Goal: Task Accomplishment & Management: Use online tool/utility

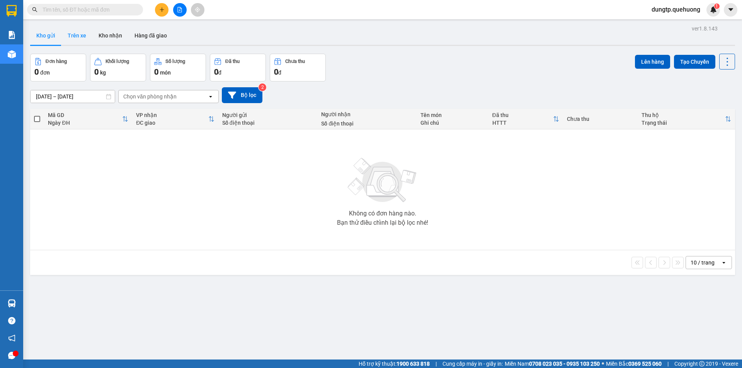
drag, startPoint x: 49, startPoint y: 34, endPoint x: 74, endPoint y: 29, distance: 24.8
click at [53, 33] on button "Kho gửi" at bounding box center [45, 35] width 31 height 19
click at [79, 33] on button "Trên xe" at bounding box center [76, 35] width 31 height 19
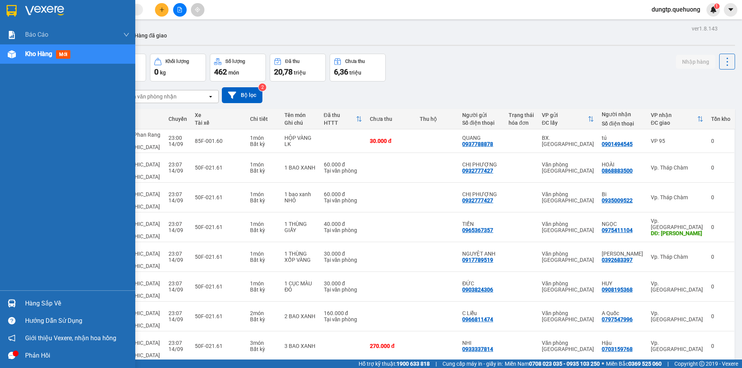
click at [40, 304] on div "Hàng sắp về" at bounding box center [77, 304] width 104 height 12
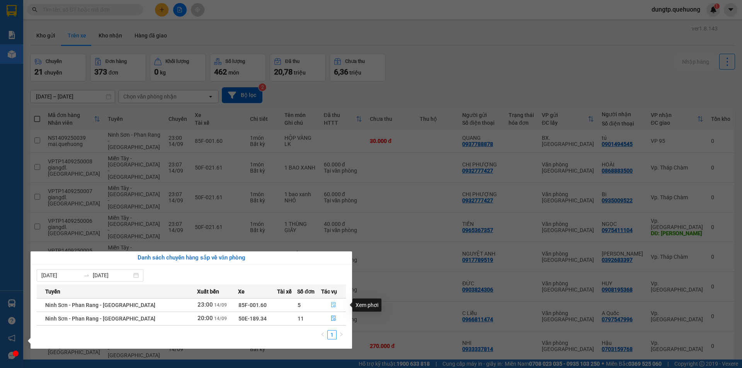
click at [331, 304] on icon "file-done" at bounding box center [333, 304] width 5 height 5
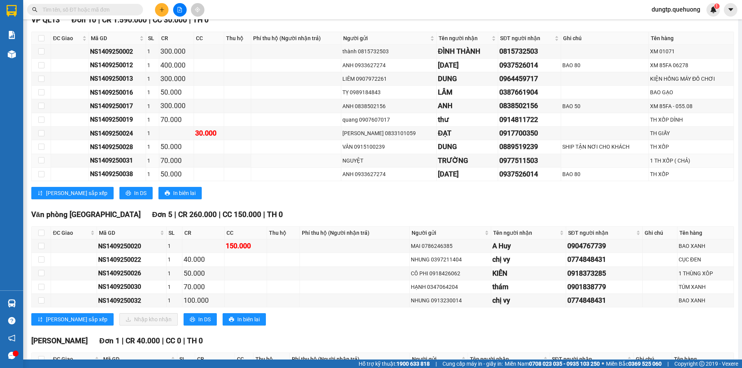
scroll to position [558, 0]
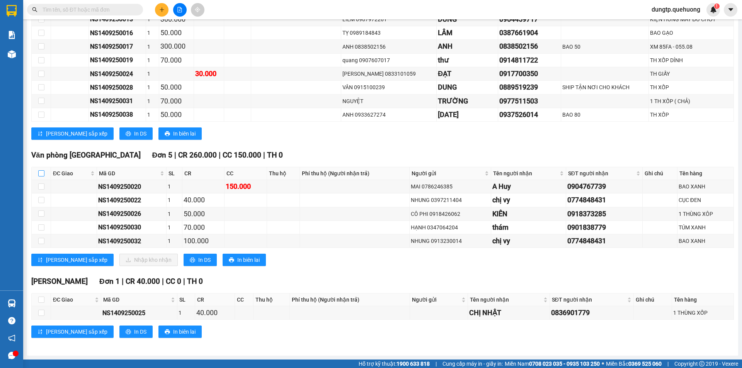
click at [44, 173] on input "checkbox" at bounding box center [41, 173] width 6 height 6
checkbox input "true"
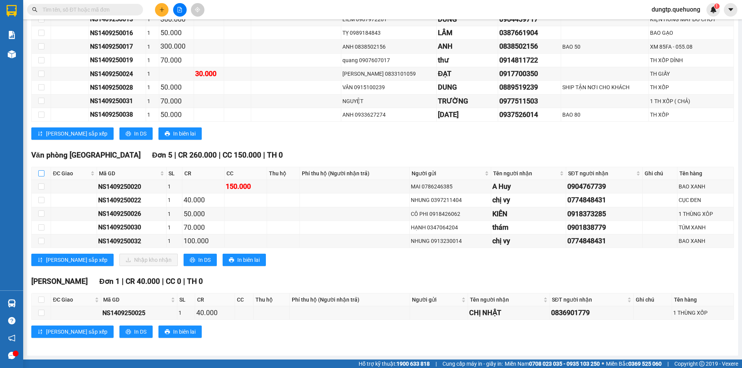
checkbox input "true"
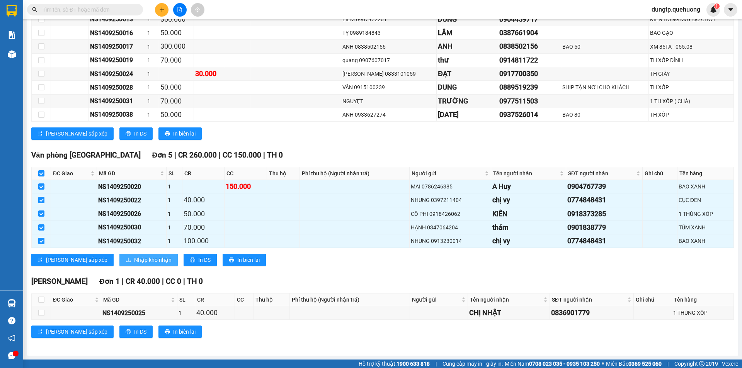
click at [134, 260] on span "Nhập kho nhận" at bounding box center [152, 260] width 37 height 8
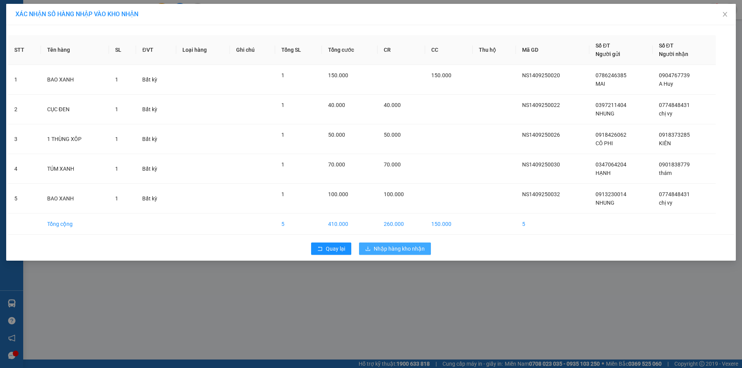
click at [392, 248] on span "Nhập hàng kho nhận" at bounding box center [398, 248] width 51 height 8
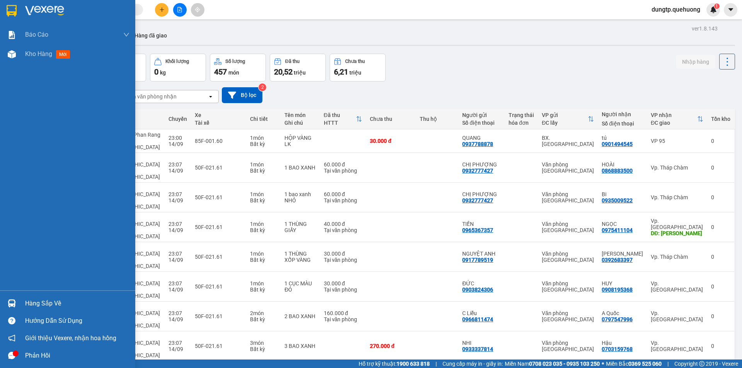
click at [48, 306] on div "Hàng sắp về" at bounding box center [77, 304] width 104 height 12
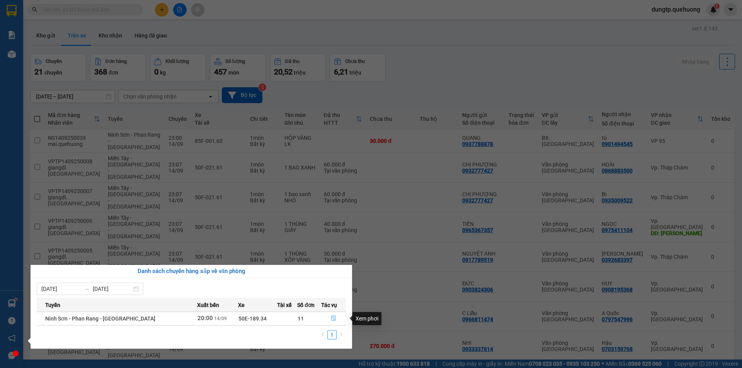
click at [334, 319] on button "button" at bounding box center [333, 318] width 24 height 12
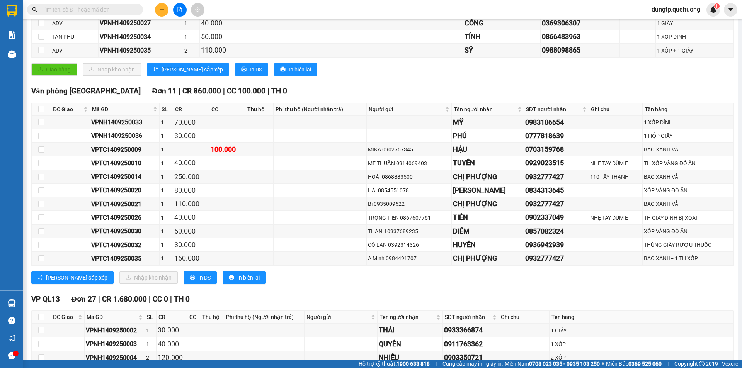
scroll to position [95, 0]
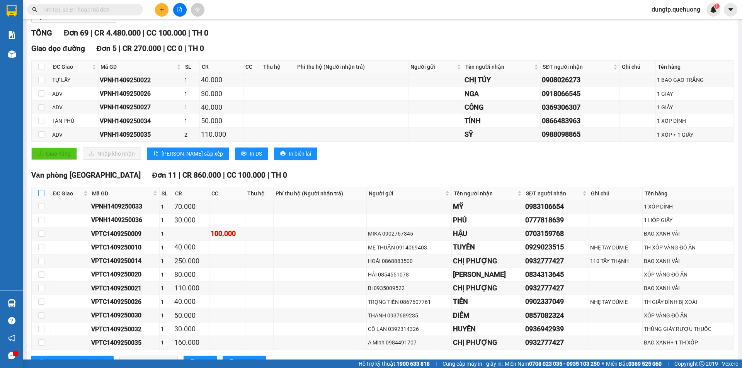
click at [41, 194] on input "checkbox" at bounding box center [41, 193] width 6 height 6
checkbox input "true"
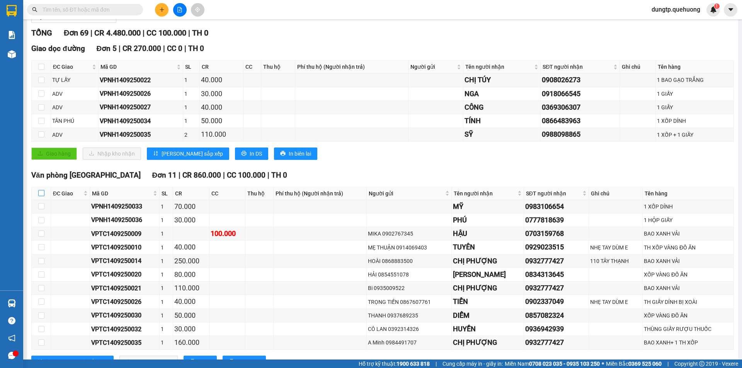
checkbox input "true"
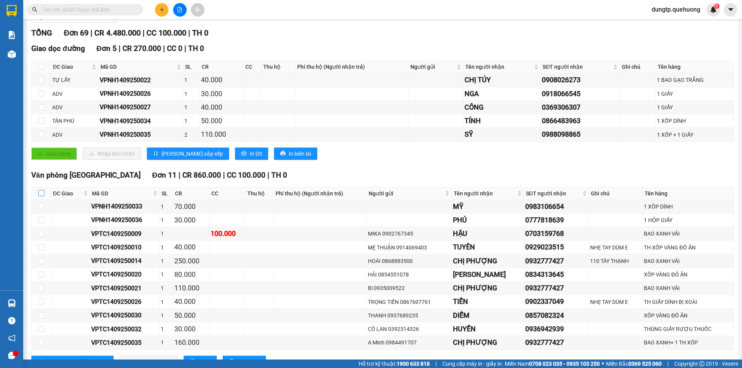
checkbox input "true"
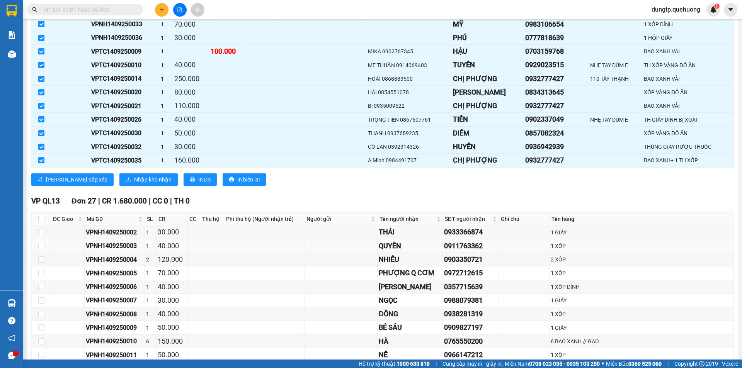
scroll to position [326, 0]
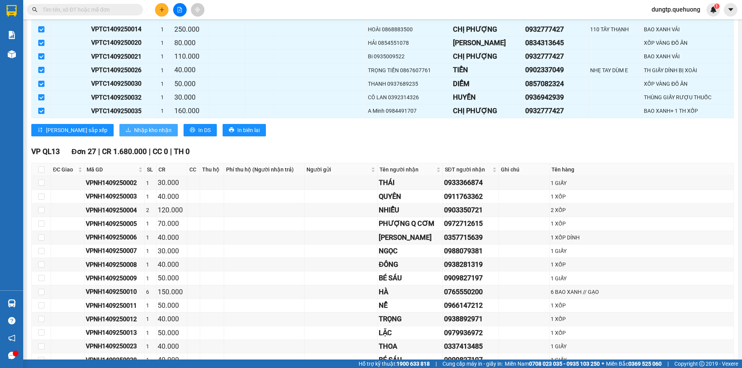
click at [134, 134] on span "Nhập kho nhận" at bounding box center [152, 130] width 37 height 8
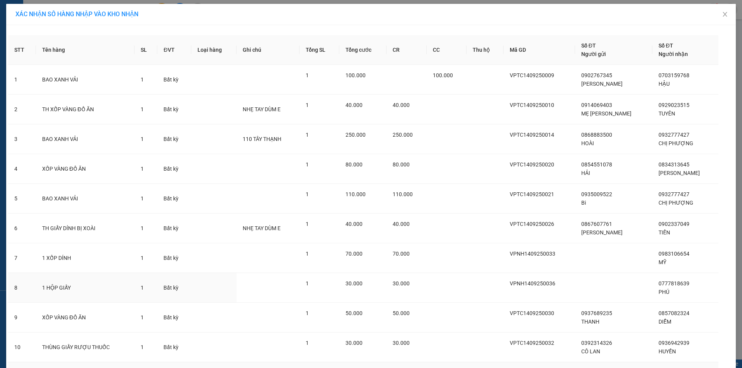
scroll to position [80, 0]
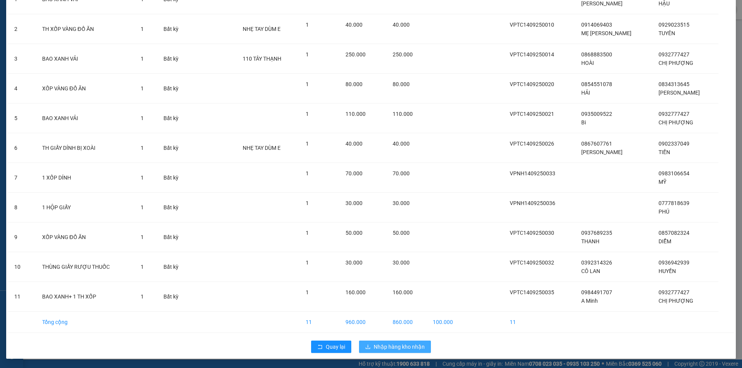
click at [402, 343] on span "Nhập hàng kho nhận" at bounding box center [398, 347] width 51 height 8
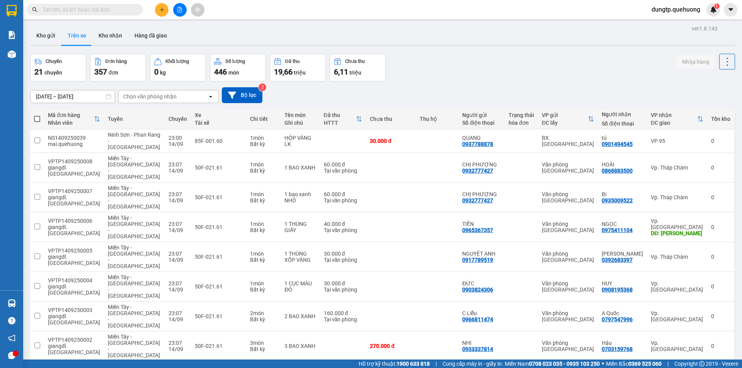
click at [36, 118] on span at bounding box center [37, 119] width 6 height 6
click at [37, 115] on input "checkbox" at bounding box center [37, 115] width 0 height 0
checkbox input "true"
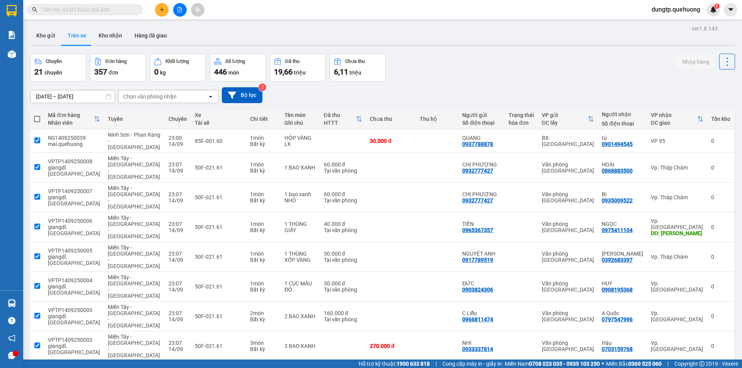
checkbox input "true"
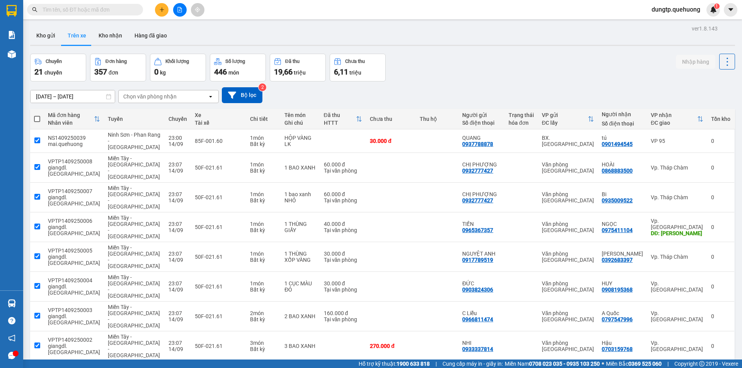
checkbox input "true"
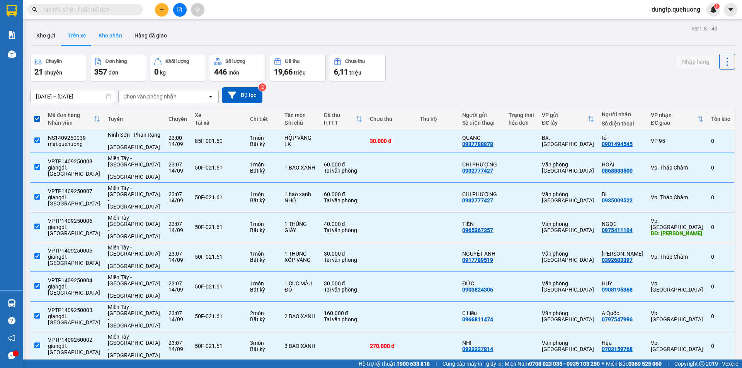
click at [110, 37] on button "Kho nhận" at bounding box center [110, 35] width 36 height 19
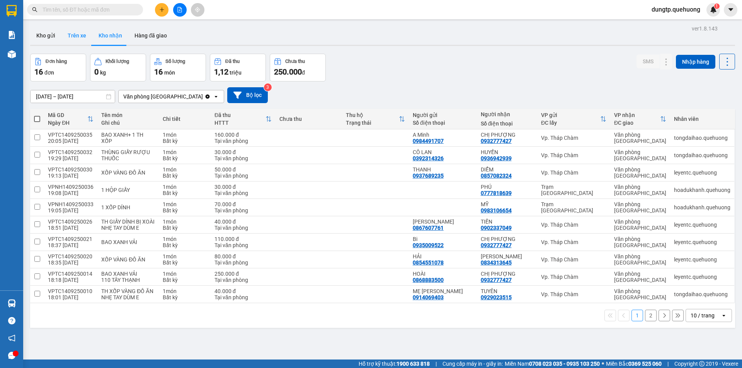
click at [80, 35] on button "Trên xe" at bounding box center [76, 35] width 31 height 19
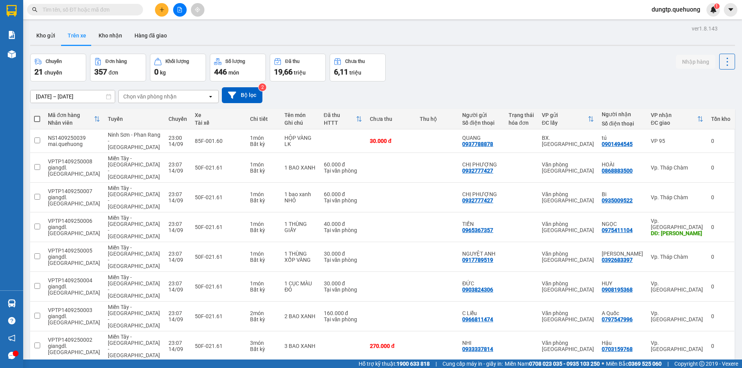
click at [39, 117] on span at bounding box center [37, 119] width 6 height 6
click at [37, 115] on input "checkbox" at bounding box center [37, 115] width 0 height 0
checkbox input "true"
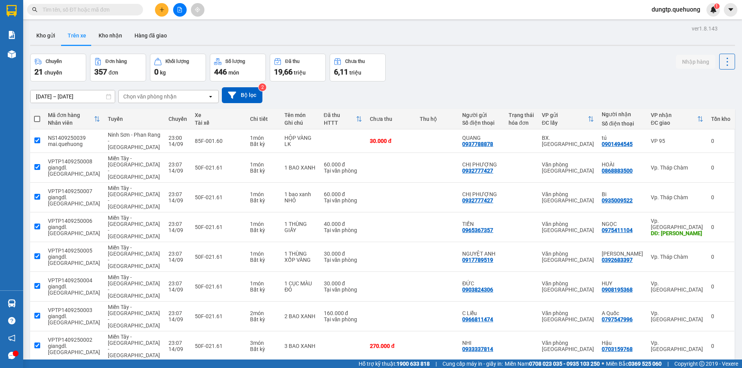
checkbox input "true"
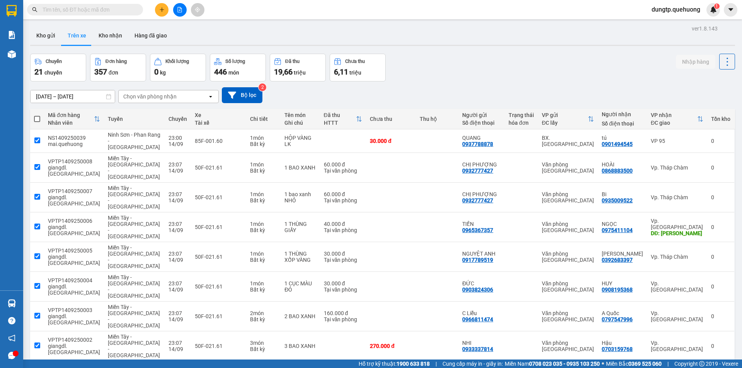
checkbox input "true"
click at [34, 120] on span at bounding box center [37, 119] width 6 height 6
click at [37, 115] on input "checkbox" at bounding box center [37, 115] width 0 height 0
checkbox input "true"
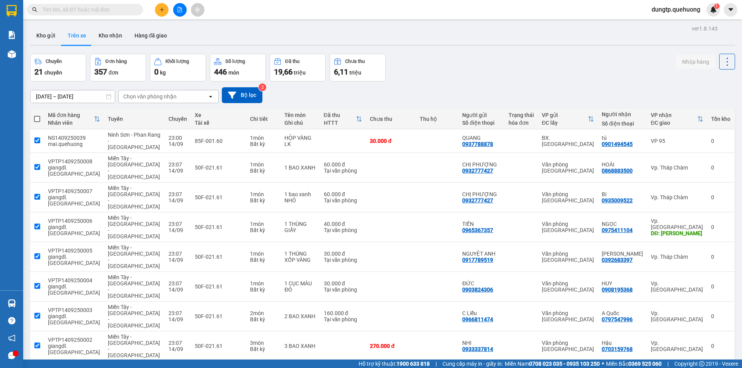
checkbox input "true"
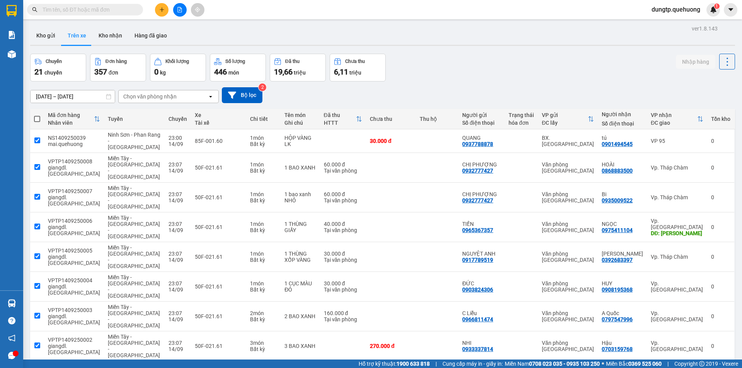
checkbox input "true"
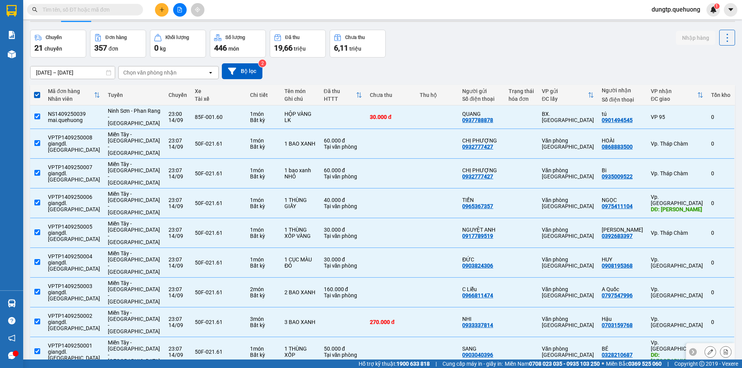
scroll to position [37, 0]
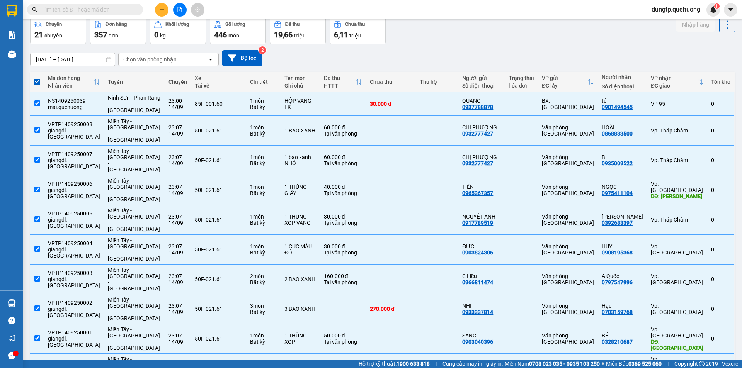
click at [39, 82] on span at bounding box center [37, 82] width 6 height 6
click at [37, 78] on input "checkbox" at bounding box center [37, 78] width 0 height 0
checkbox input "false"
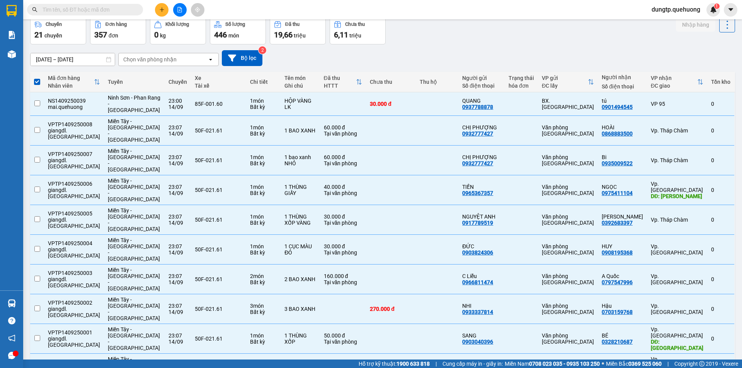
checkbox input "false"
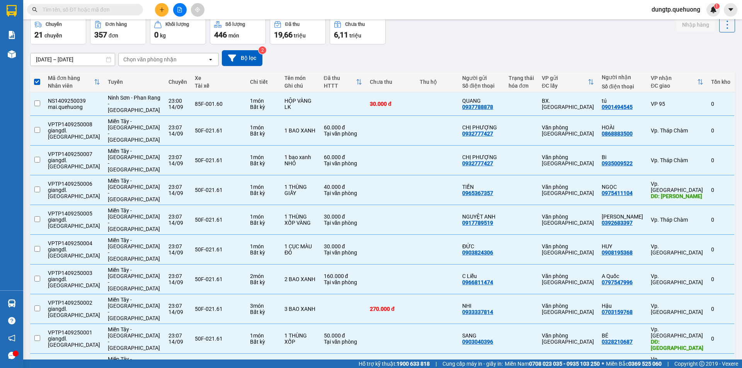
checkbox input "false"
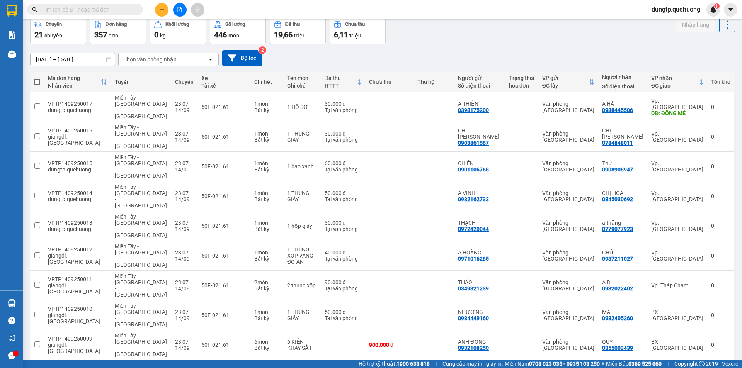
click at [35, 84] on span at bounding box center [37, 82] width 6 height 6
click at [37, 78] on input "checkbox" at bounding box center [37, 78] width 0 height 0
checkbox input "true"
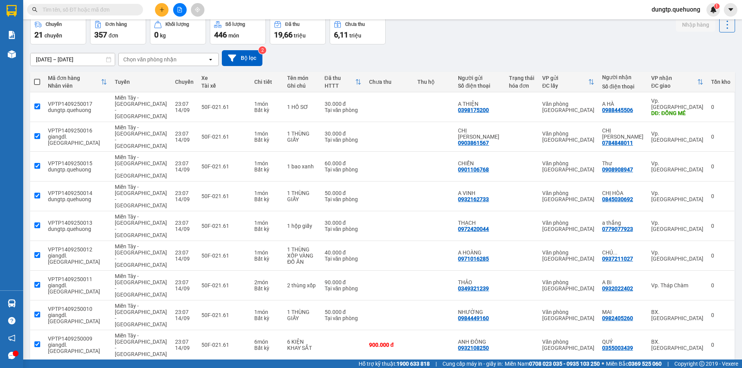
checkbox input "true"
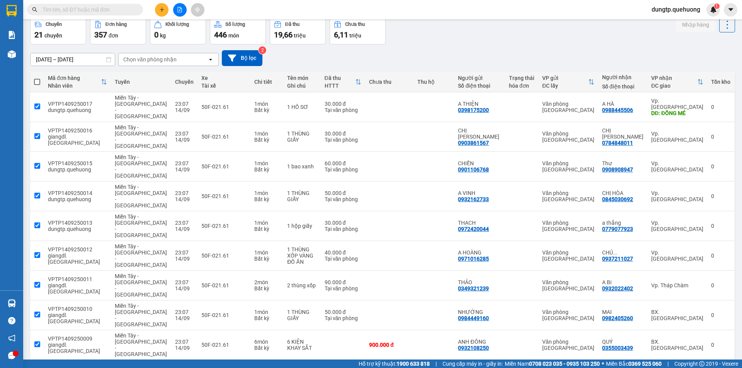
checkbox input "true"
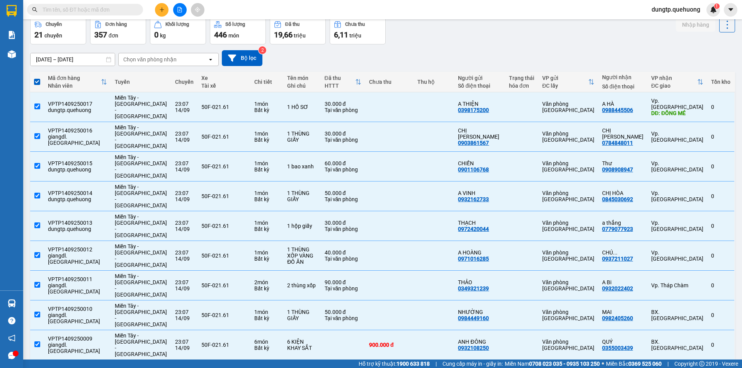
checkbox input "false"
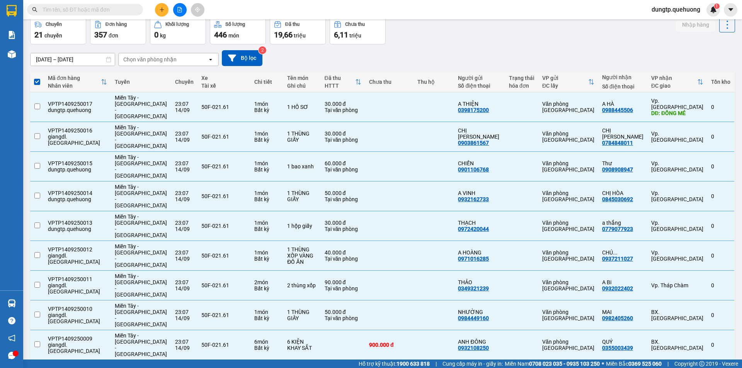
checkbox input "false"
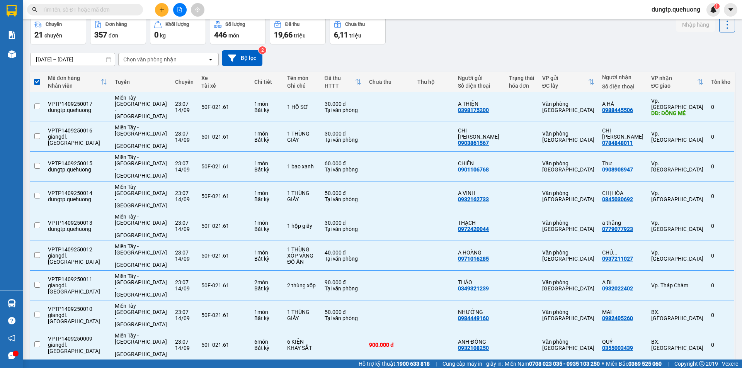
checkbox input "false"
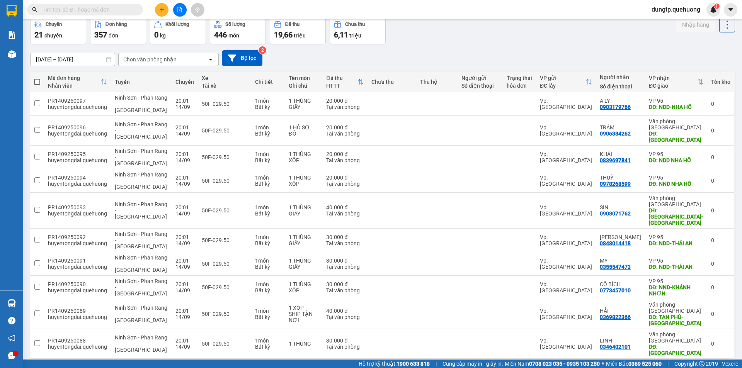
drag, startPoint x: 34, startPoint y: 81, endPoint x: 39, endPoint y: 83, distance: 4.9
click at [34, 82] on span at bounding box center [37, 82] width 6 height 6
click at [37, 78] on input "checkbox" at bounding box center [37, 78] width 0 height 0
checkbox input "true"
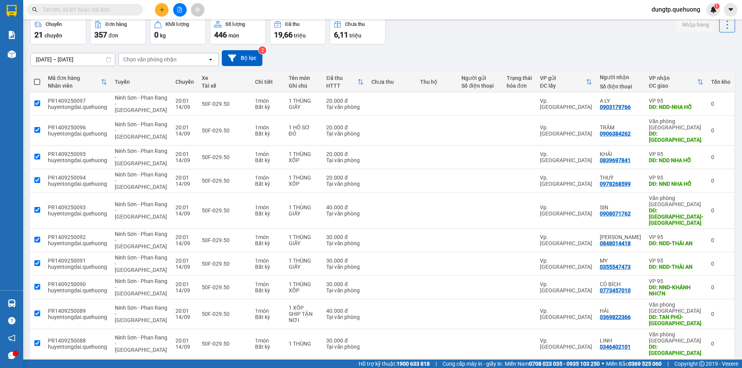
checkbox input "true"
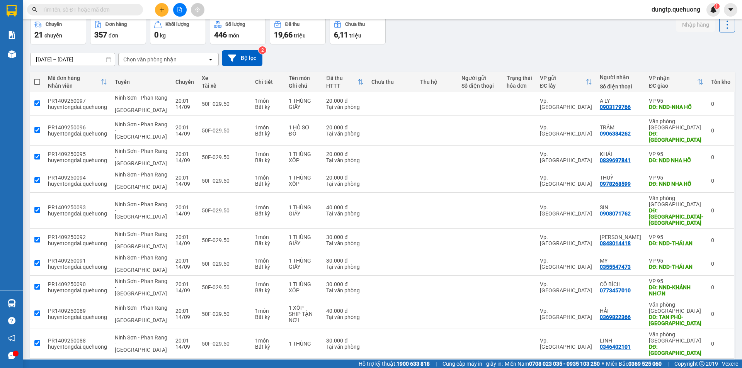
checkbox input "true"
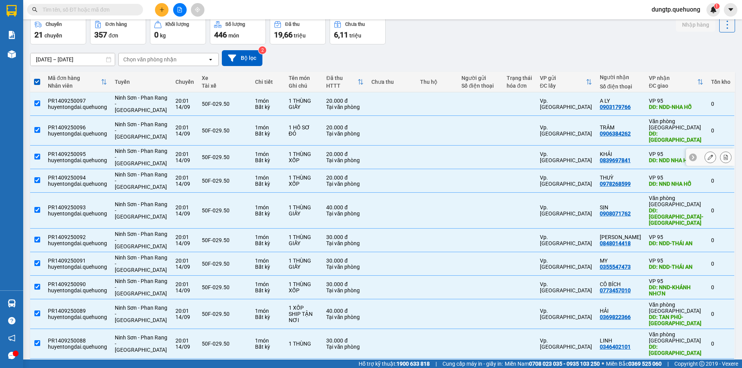
scroll to position [0, 0]
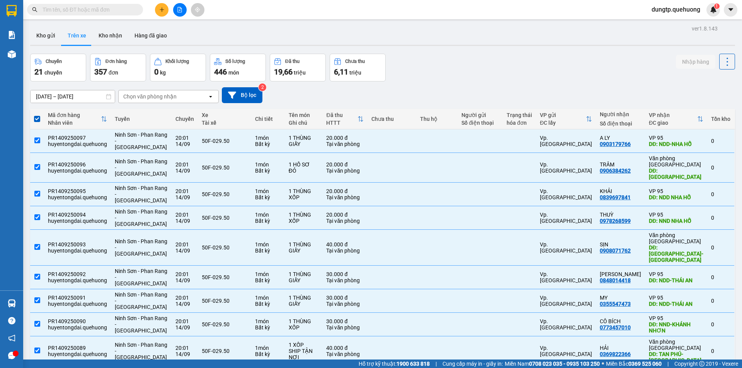
click at [688, 73] on div "Nhập hàng" at bounding box center [705, 68] width 59 height 28
click at [42, 32] on button "Kho gửi" at bounding box center [45, 35] width 31 height 19
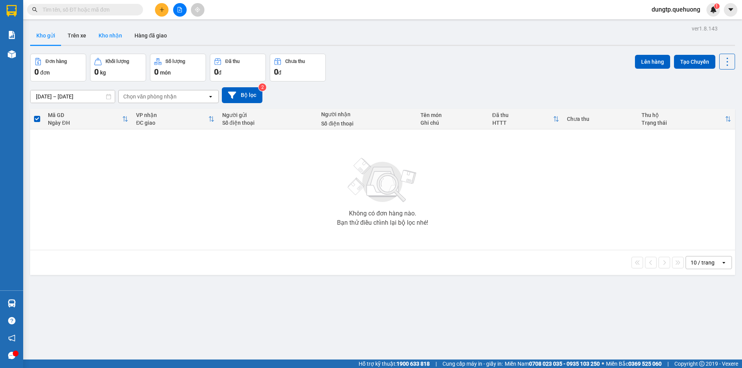
click at [114, 34] on button "Kho nhận" at bounding box center [110, 35] width 36 height 19
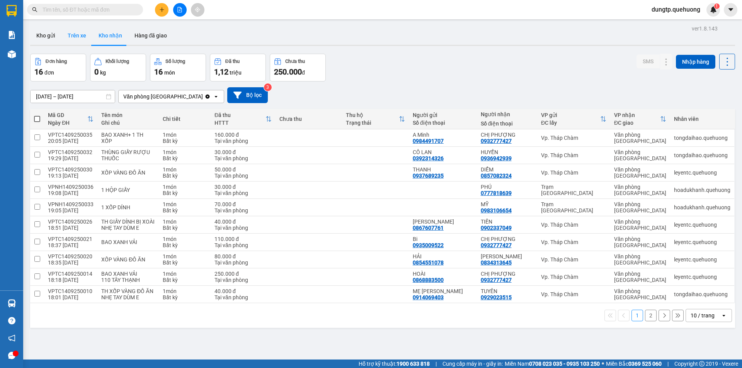
click at [80, 37] on button "Trên xe" at bounding box center [76, 35] width 31 height 19
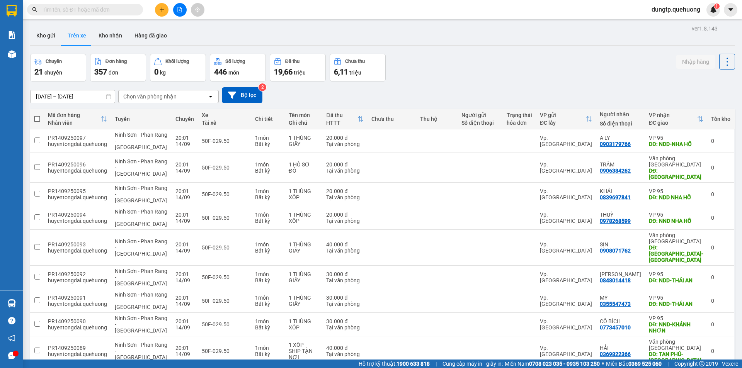
click at [35, 120] on span at bounding box center [37, 119] width 6 height 6
click at [37, 115] on input "checkbox" at bounding box center [37, 115] width 0 height 0
checkbox input "true"
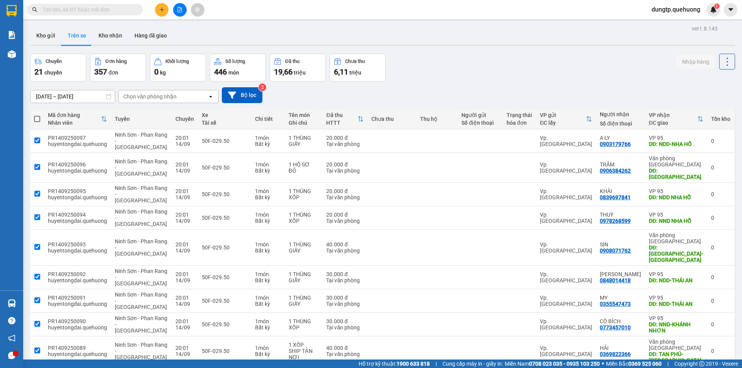
checkbox input "true"
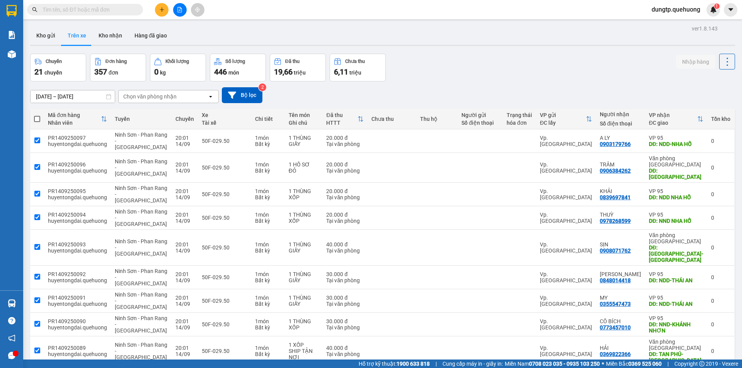
checkbox input "true"
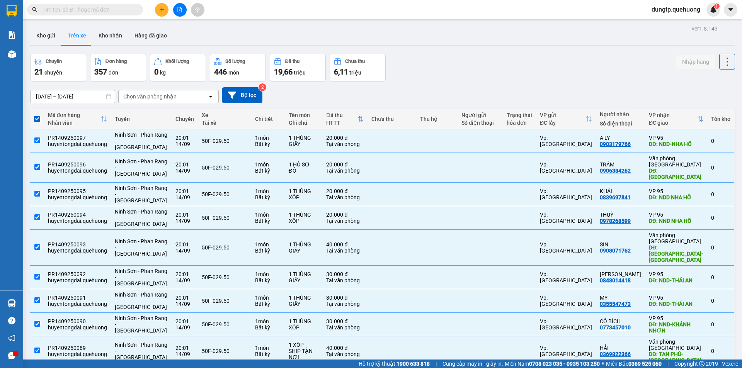
click at [148, 97] on div "Chọn văn phòng nhận" at bounding box center [149, 97] width 53 height 8
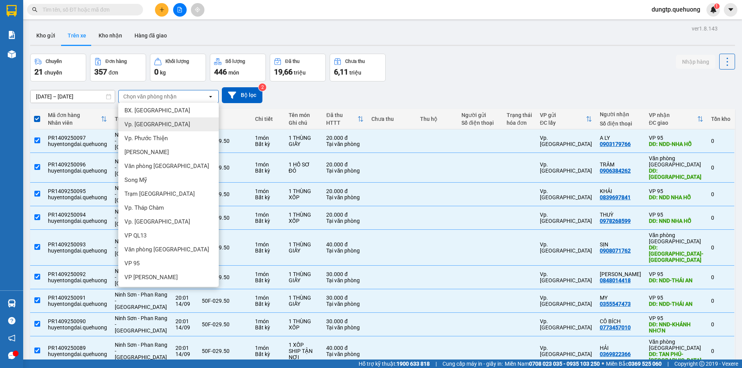
scroll to position [3, 0]
click at [127, 163] on span "Văn phòng [GEOGRAPHIC_DATA]" at bounding box center [166, 166] width 85 height 8
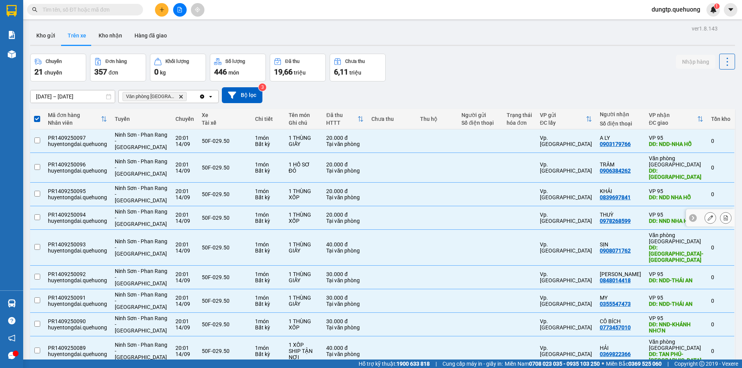
checkbox input "false"
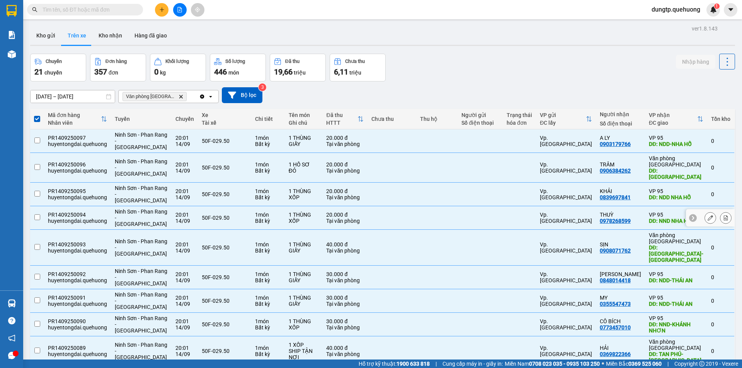
checkbox input "false"
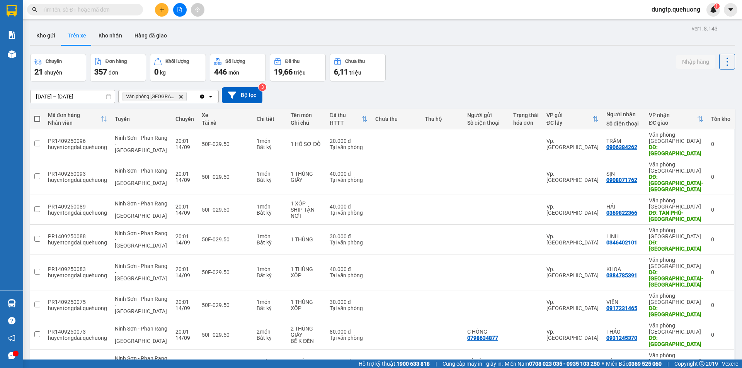
drag, startPoint x: 36, startPoint y: 116, endPoint x: 43, endPoint y: 119, distance: 8.5
click at [36, 116] on span at bounding box center [37, 119] width 6 height 6
click at [37, 115] on input "checkbox" at bounding box center [37, 115] width 0 height 0
checkbox input "true"
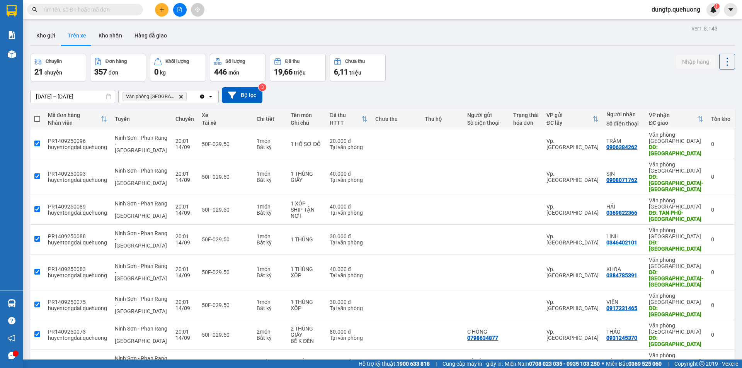
checkbox input "true"
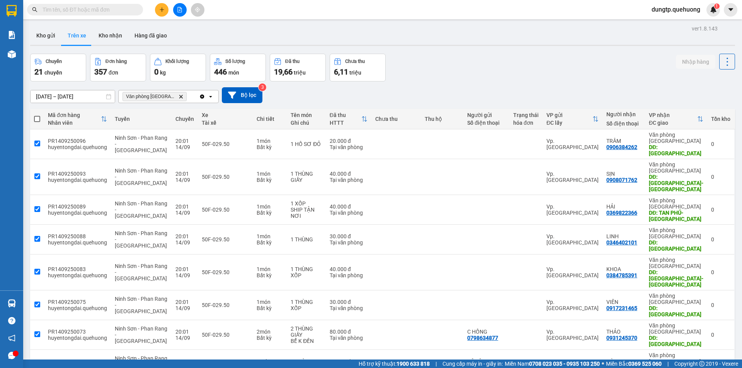
checkbox input "true"
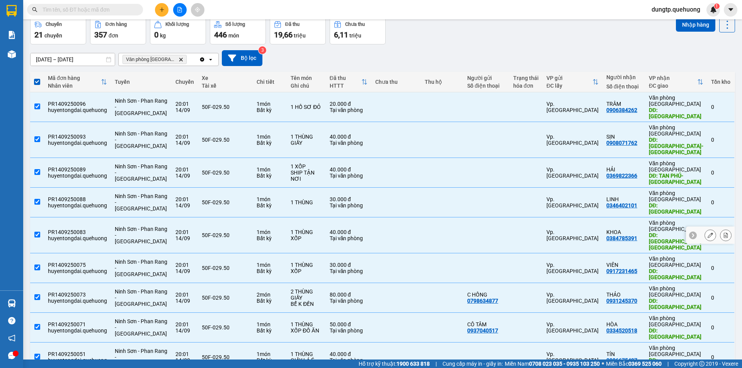
scroll to position [0, 0]
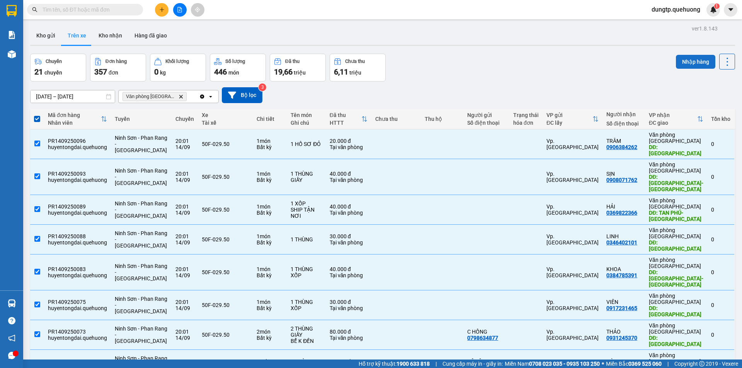
click at [682, 58] on button "Nhập hàng" at bounding box center [695, 62] width 39 height 14
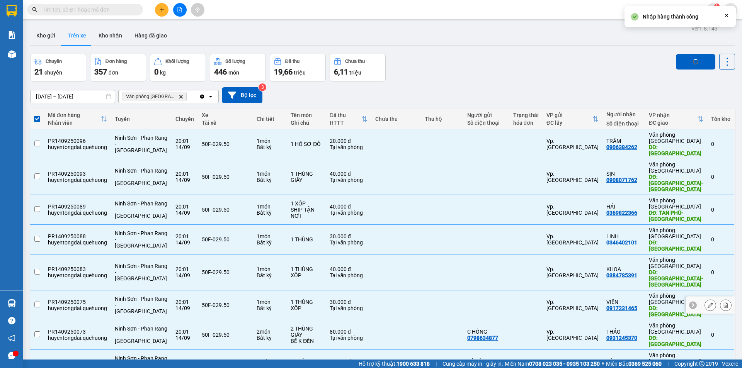
checkbox input "false"
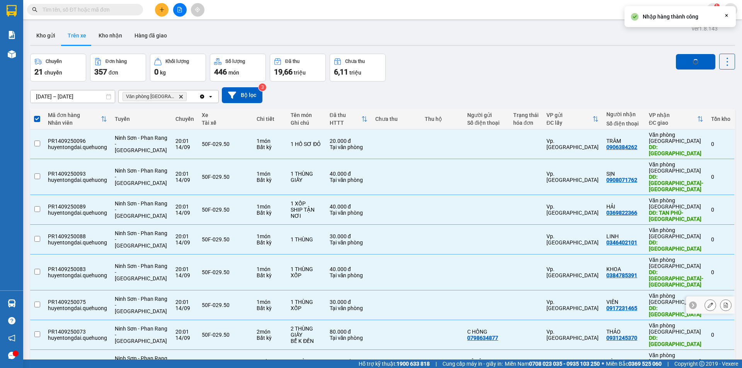
checkbox input "false"
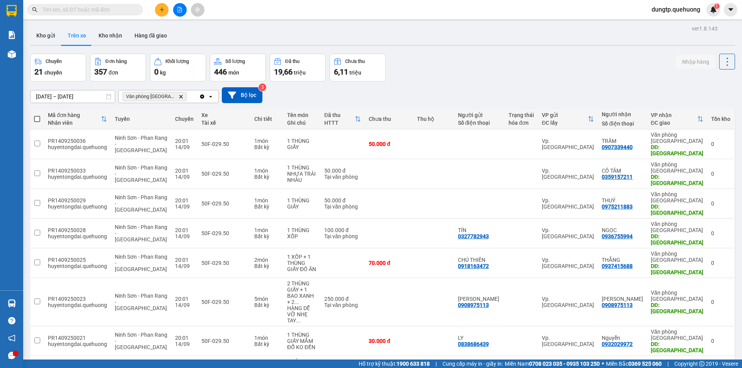
click at [37, 122] on label at bounding box center [37, 119] width 6 height 8
click at [37, 115] on input "checkbox" at bounding box center [37, 115] width 0 height 0
checkbox input "true"
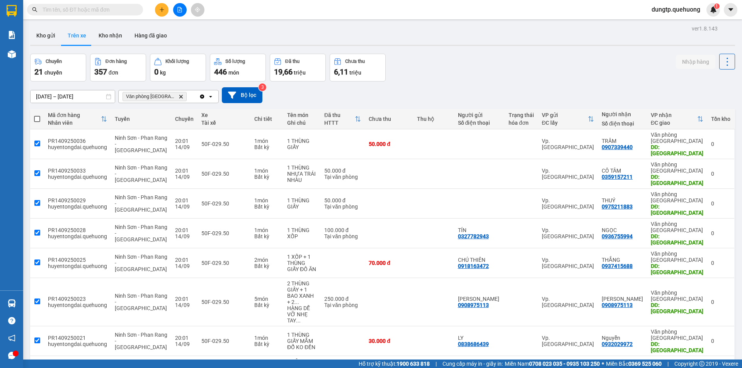
checkbox input "true"
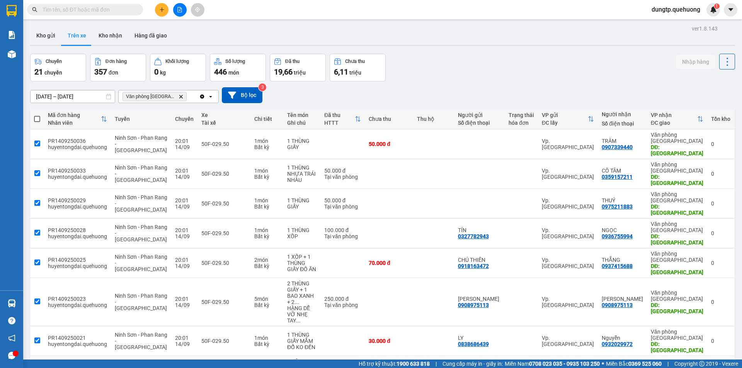
checkbox input "true"
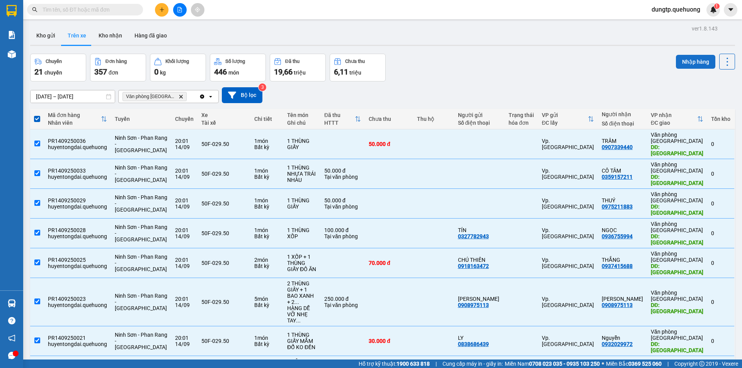
click at [688, 64] on button "Nhập hàng" at bounding box center [695, 62] width 39 height 14
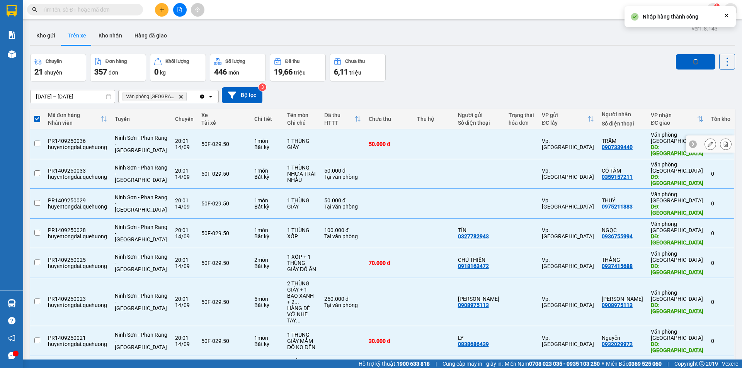
checkbox input "false"
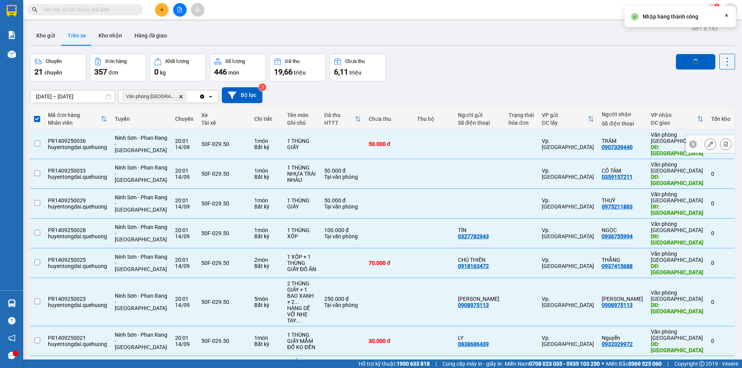
checkbox input "false"
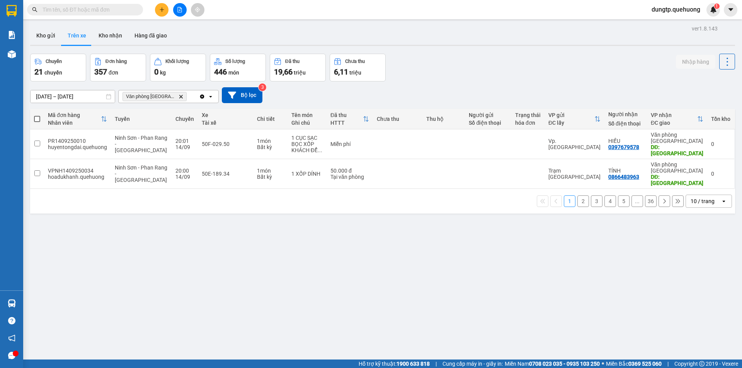
click at [37, 119] on span at bounding box center [37, 119] width 6 height 6
click at [37, 115] on input "checkbox" at bounding box center [37, 115] width 0 height 0
checkbox input "true"
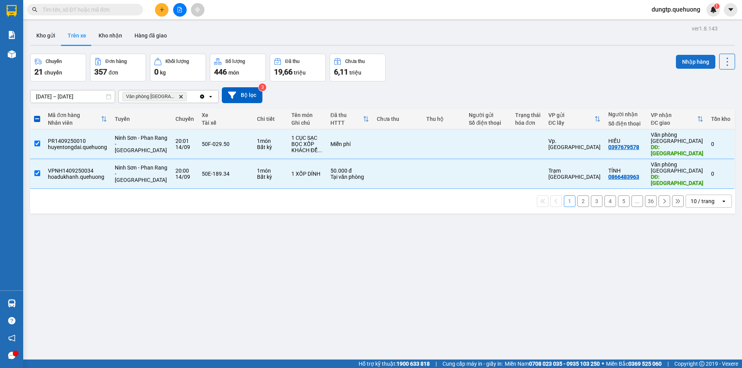
click at [694, 61] on button "Nhập hàng" at bounding box center [695, 62] width 39 height 14
checkbox input "false"
